Goal: Navigation & Orientation: Find specific page/section

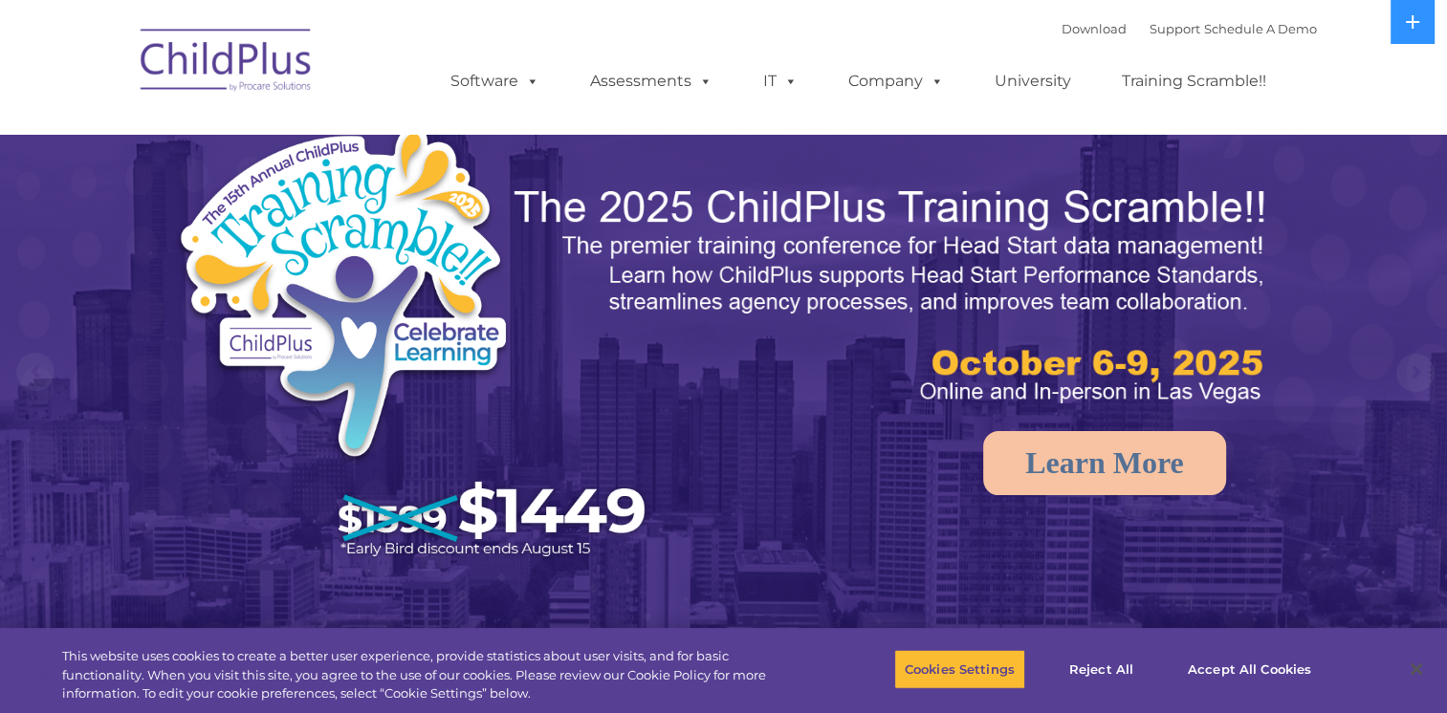
select select "MEDIUM"
click at [1403, 375] on rs-arrow at bounding box center [1415, 373] width 38 height 38
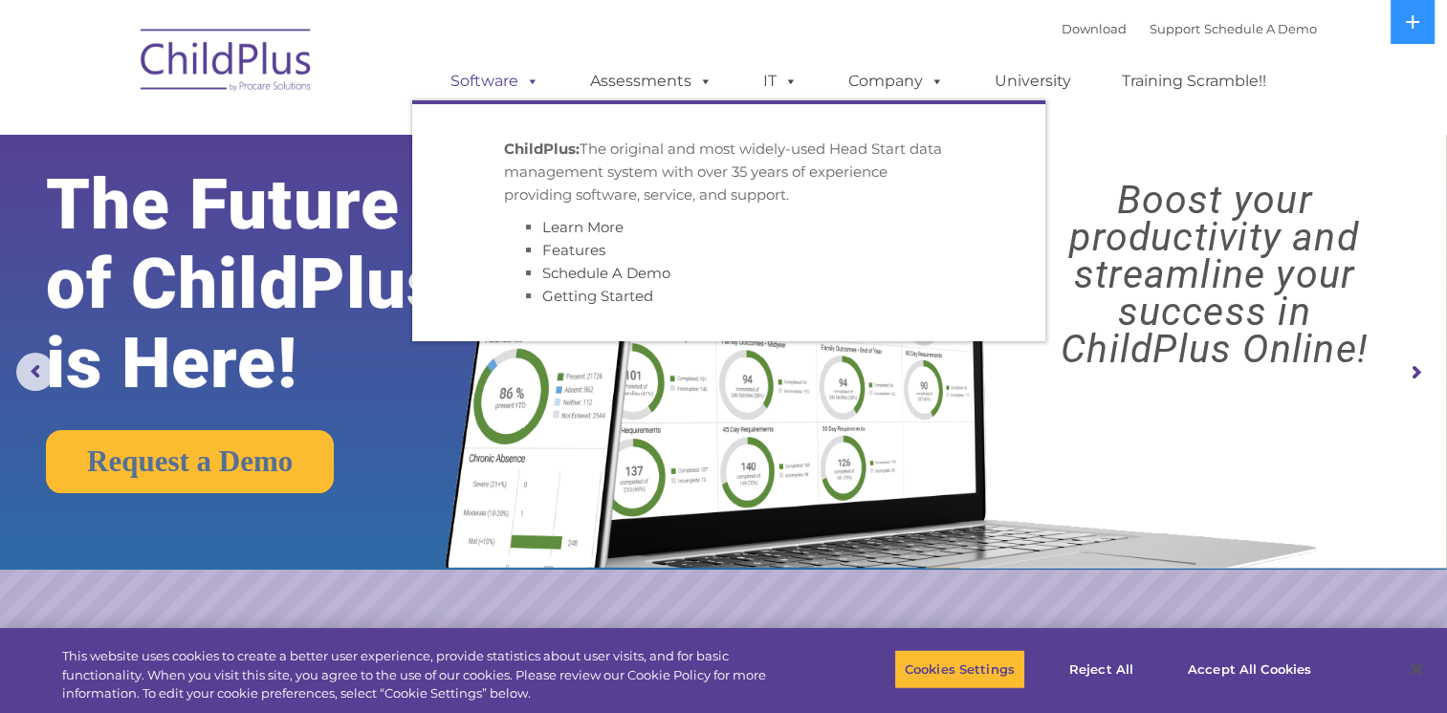
click at [504, 77] on link "Software" at bounding box center [494, 81] width 127 height 38
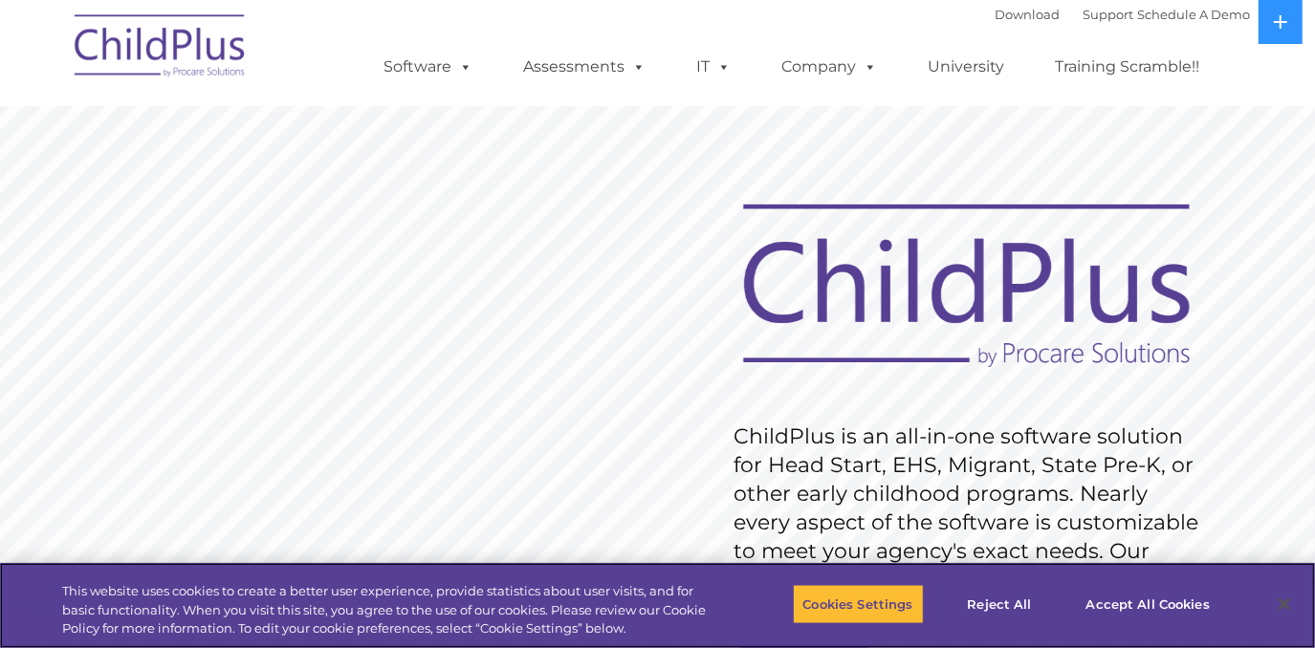
scroll to position [4, 0]
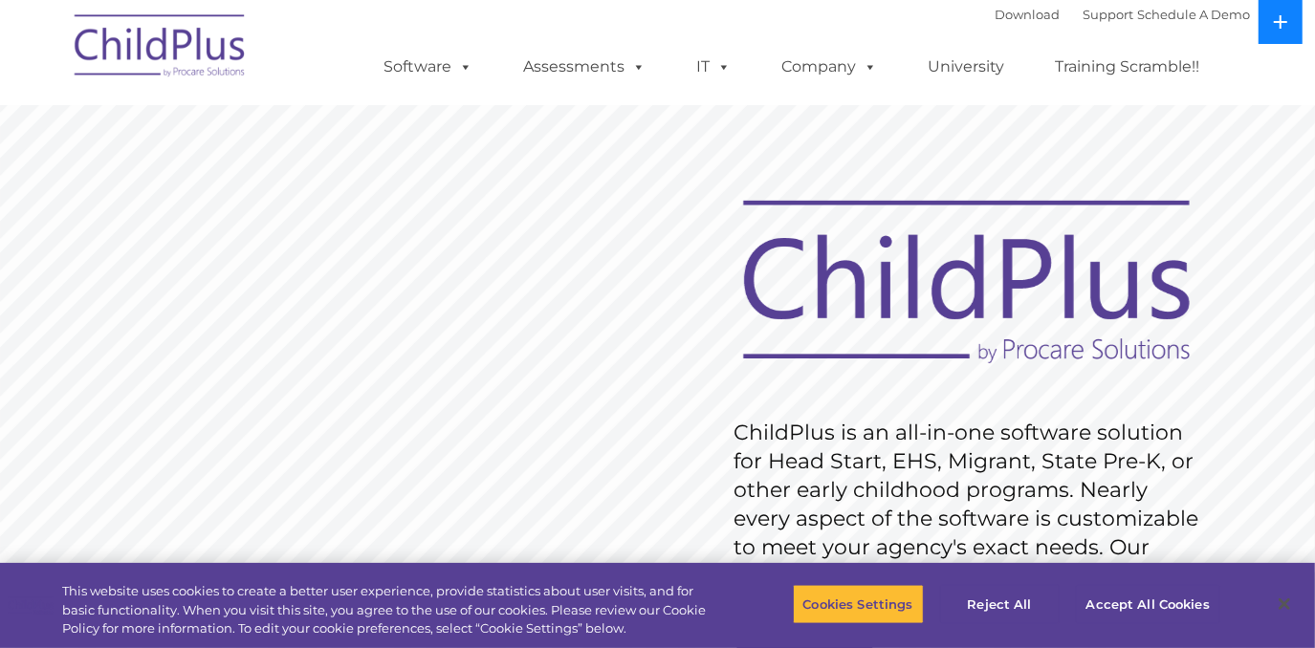
click at [1281, 15] on icon at bounding box center [1280, 21] width 13 height 13
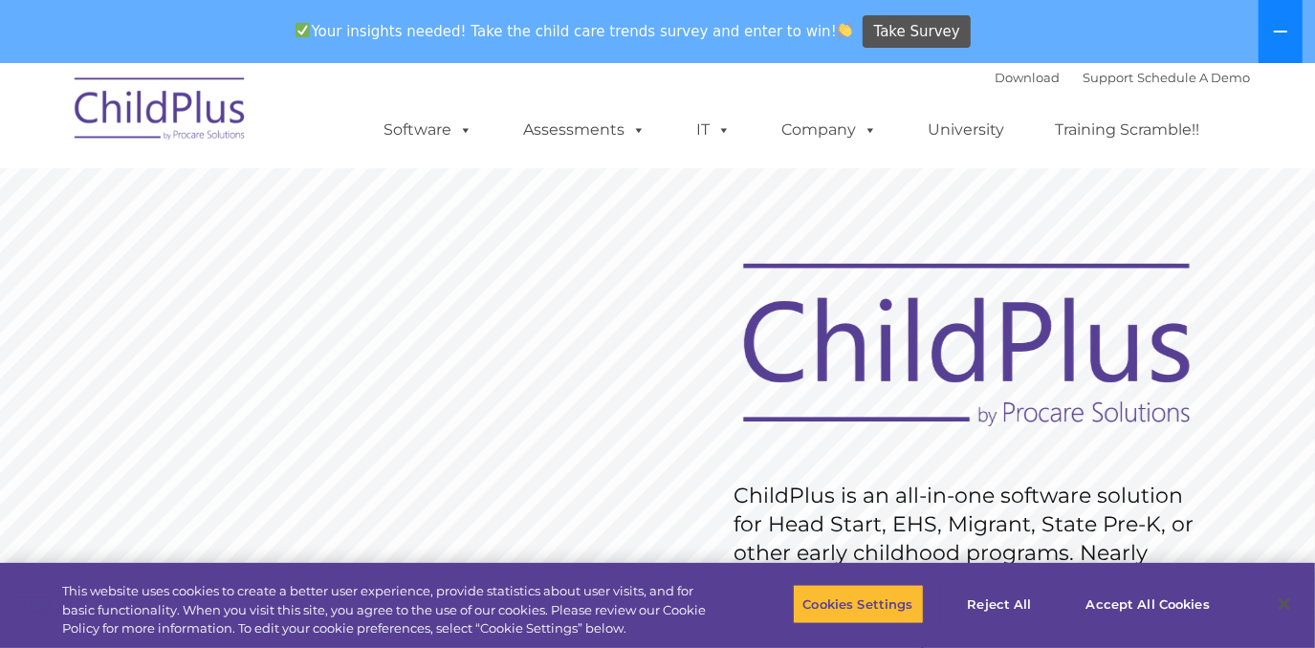
click at [1283, 34] on icon at bounding box center [1280, 31] width 15 height 15
